Goal: Transaction & Acquisition: Purchase product/service

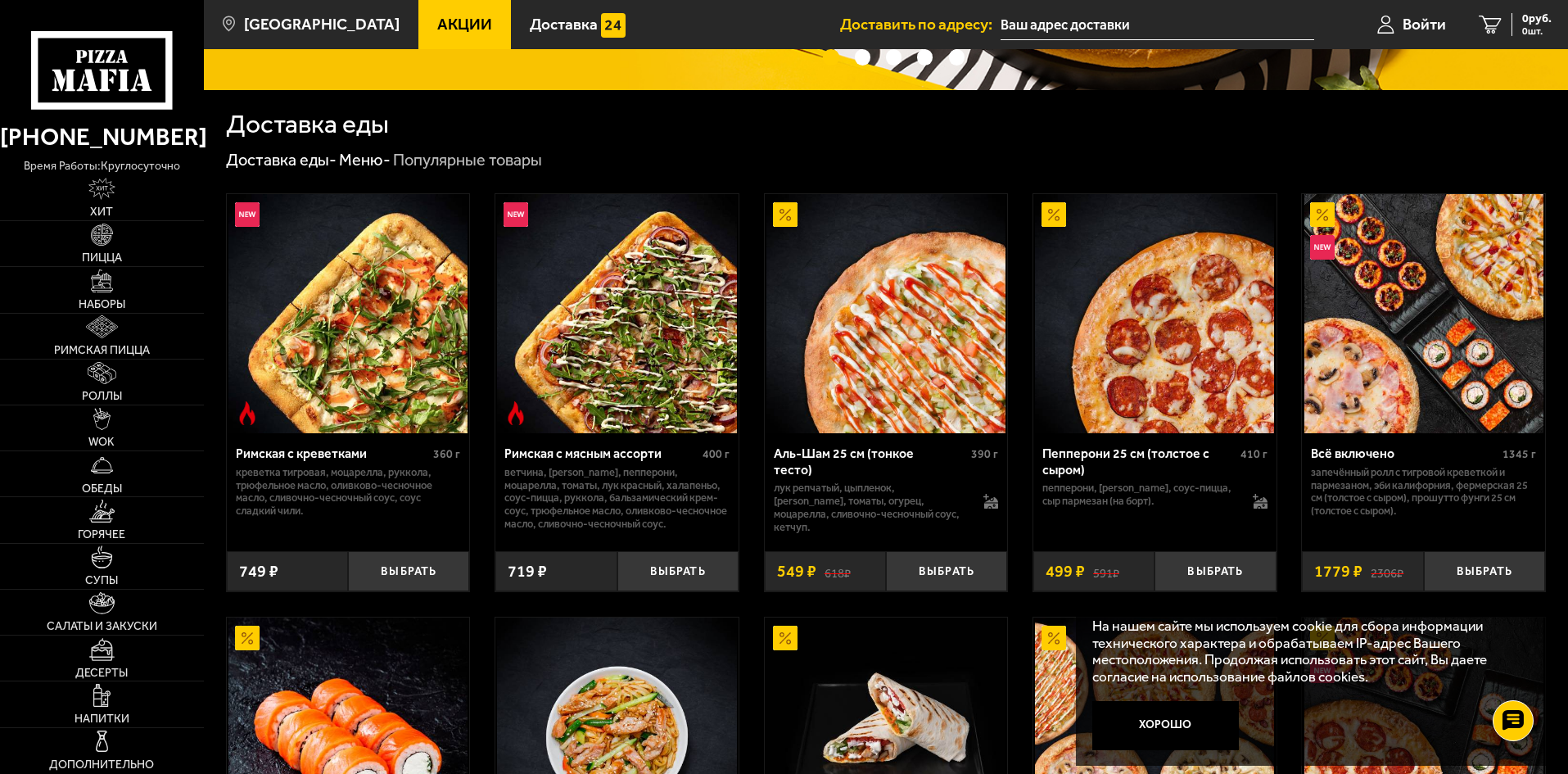
scroll to position [409, 0]
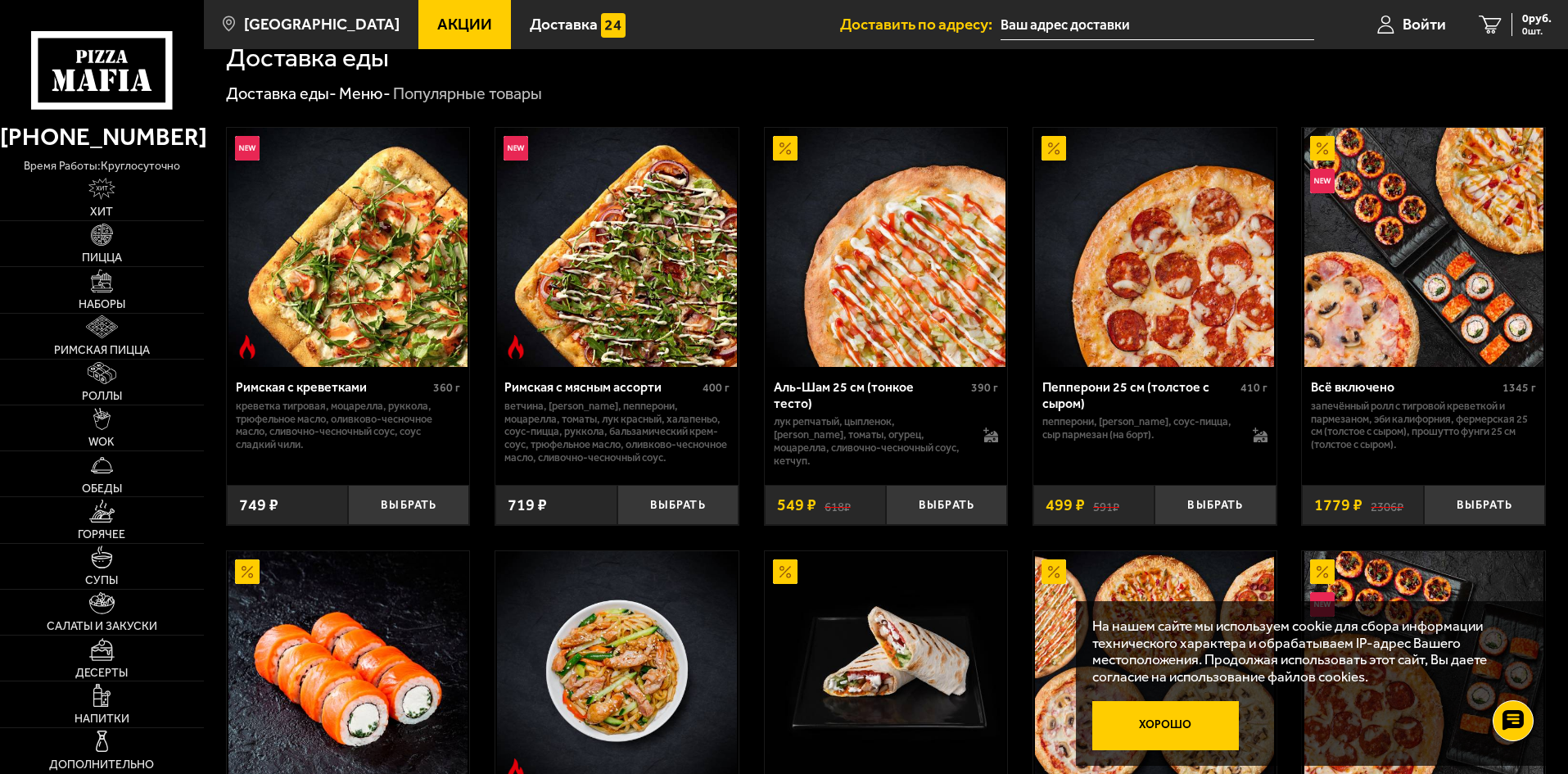
click at [1154, 715] on button "Хорошо" at bounding box center [1166, 725] width 148 height 49
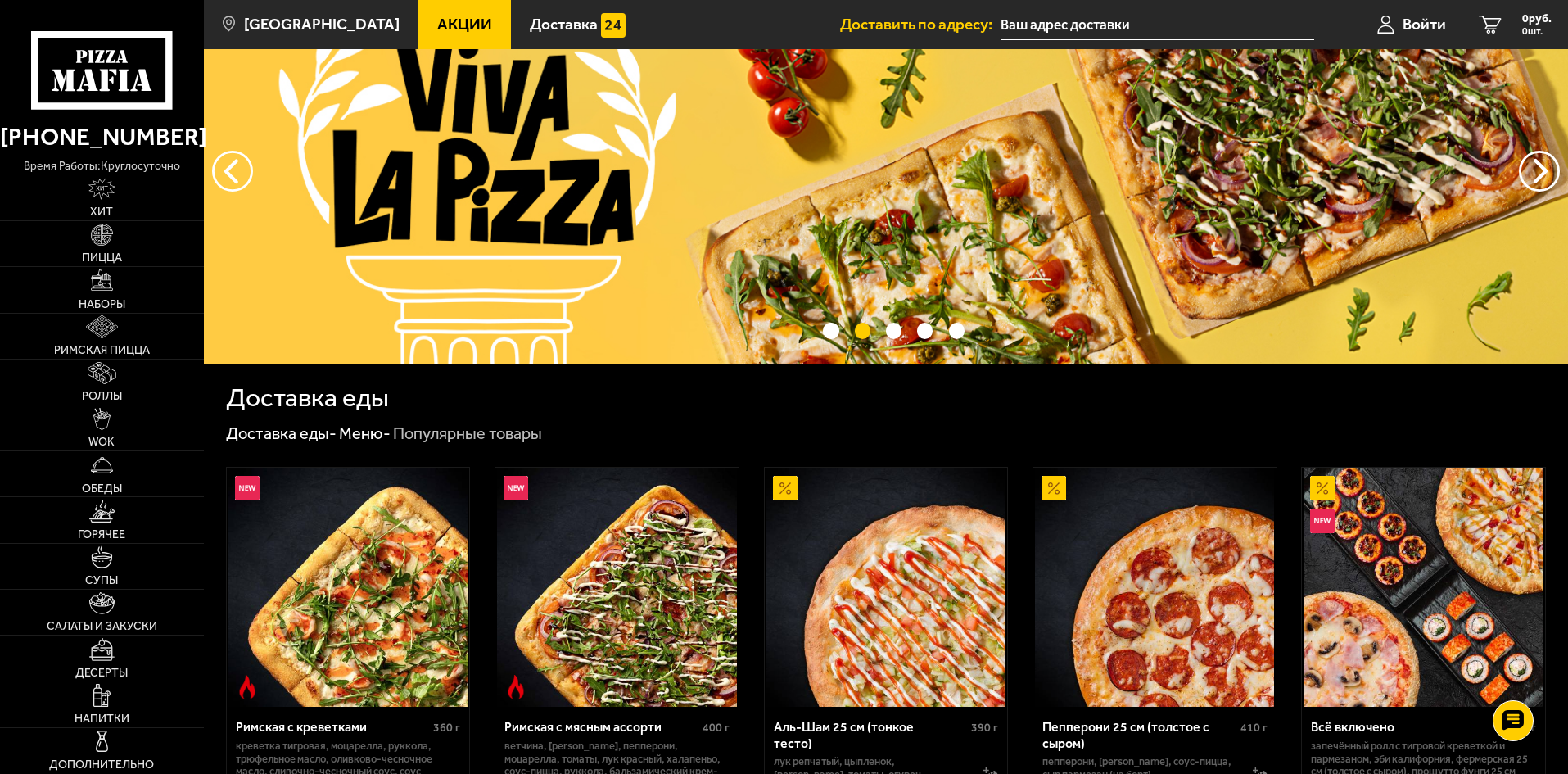
scroll to position [0, 0]
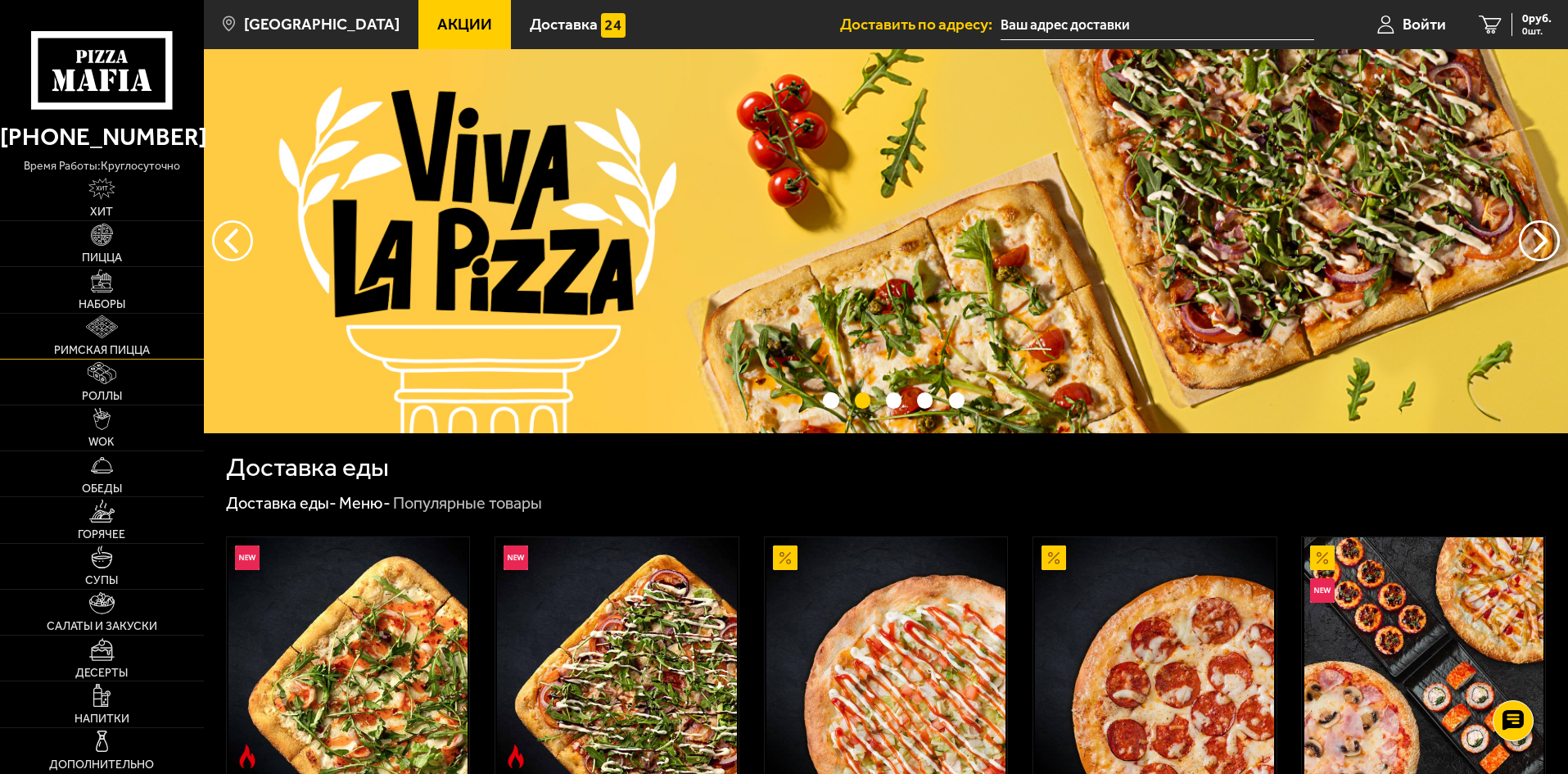
click at [107, 335] on img at bounding box center [102, 326] width 33 height 23
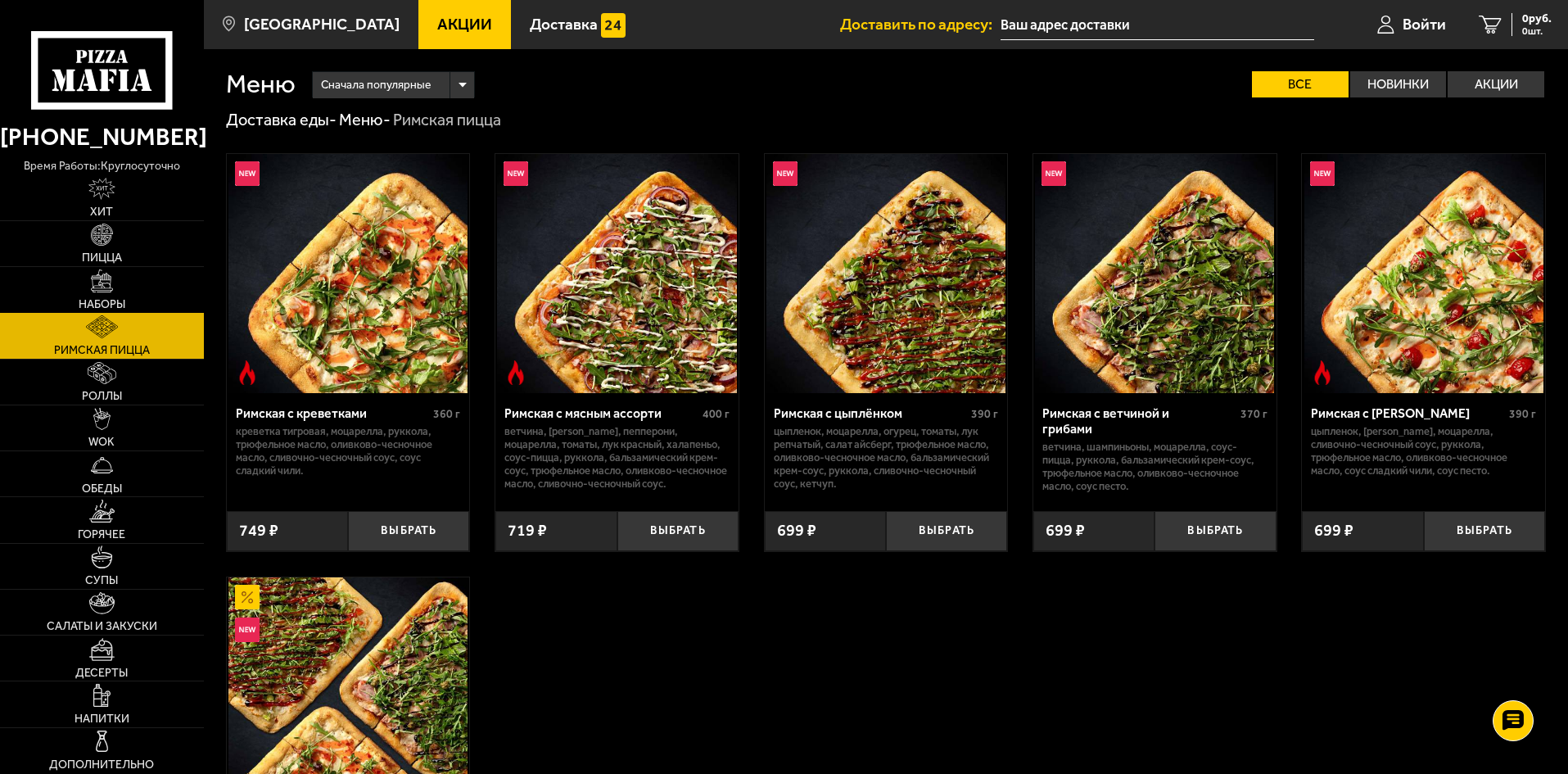
click at [109, 293] on img at bounding box center [101, 280] width 23 height 23
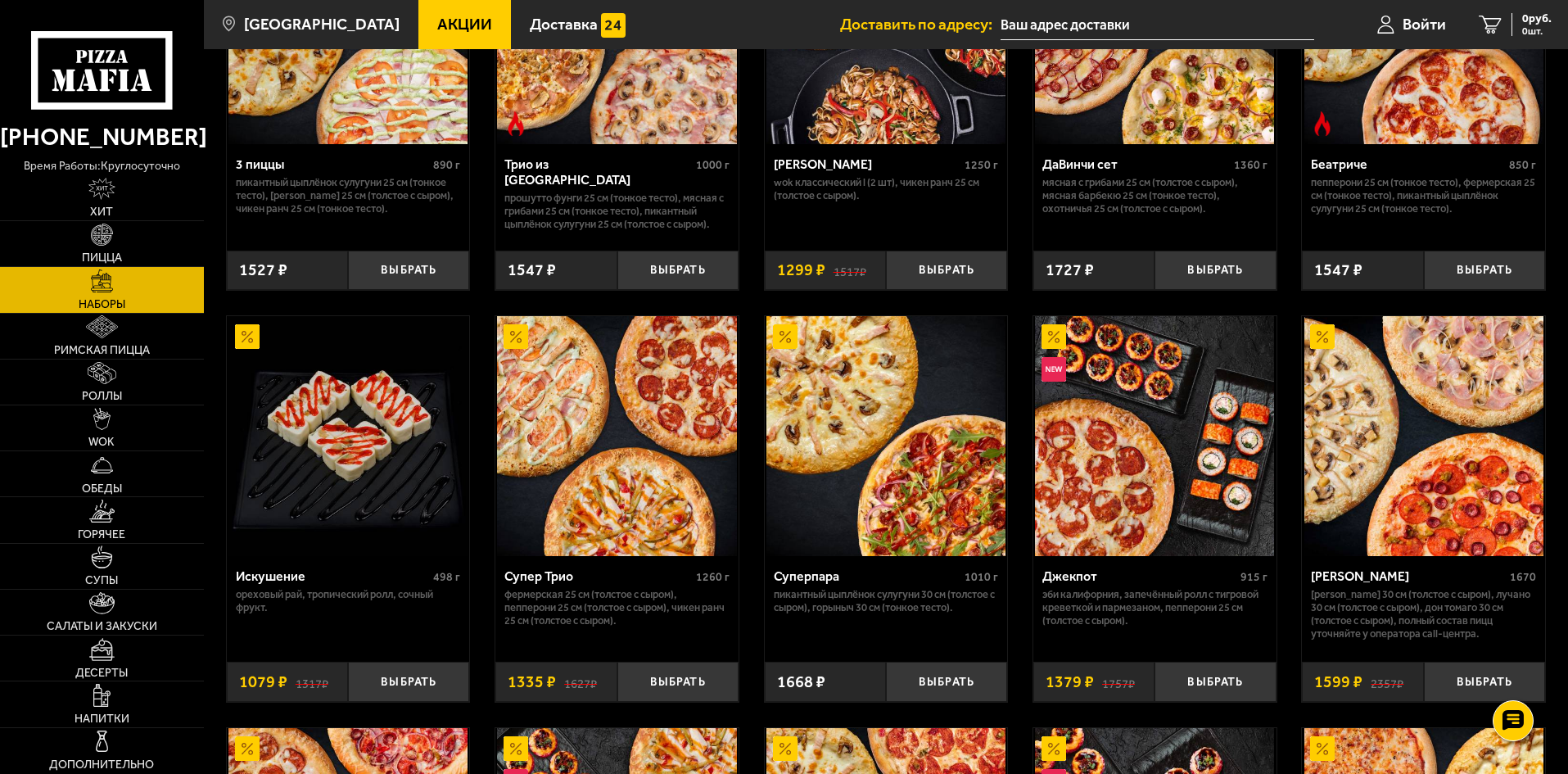
scroll to position [491, 0]
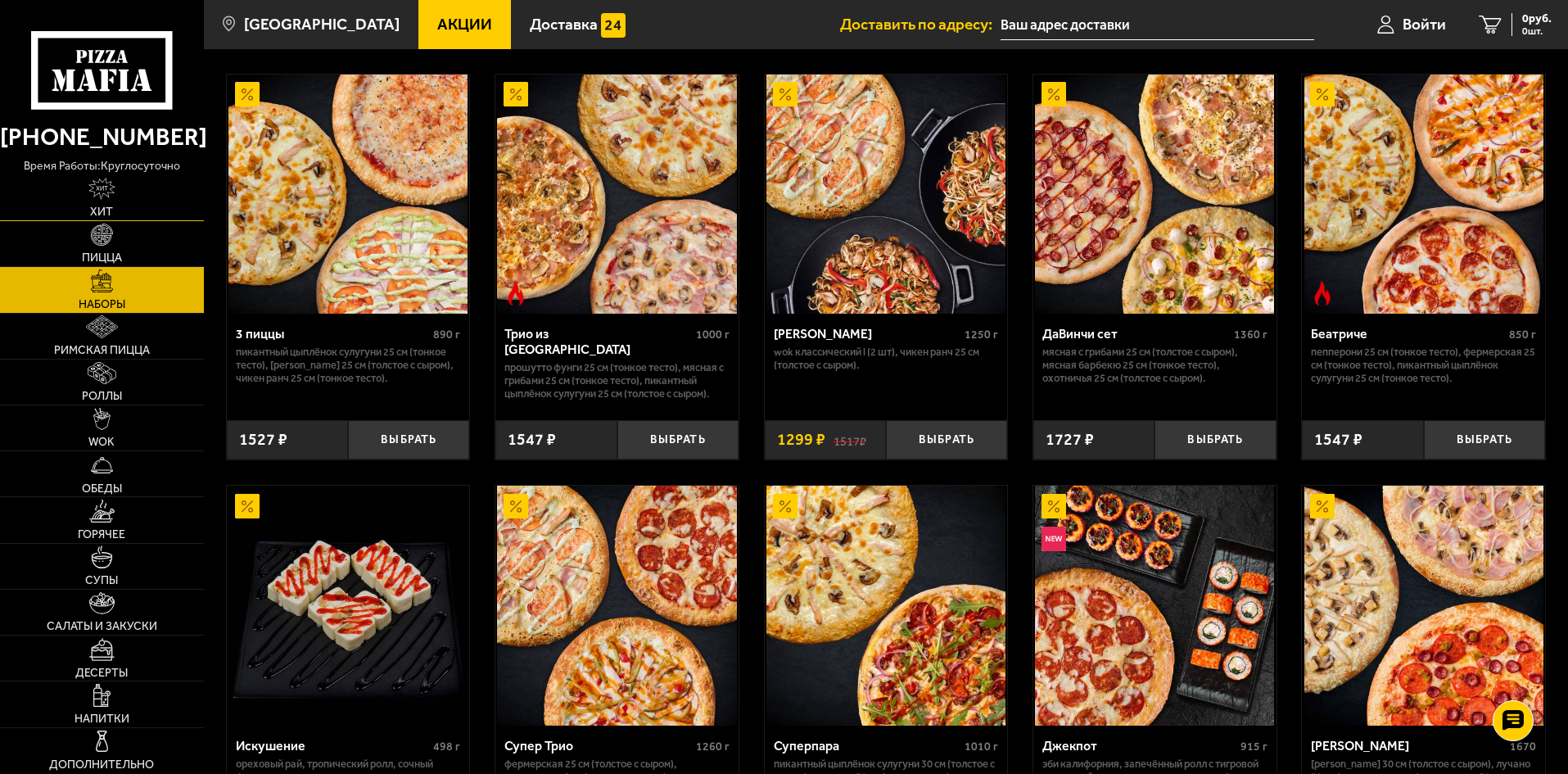
click at [101, 198] on img at bounding box center [101, 189] width 27 height 23
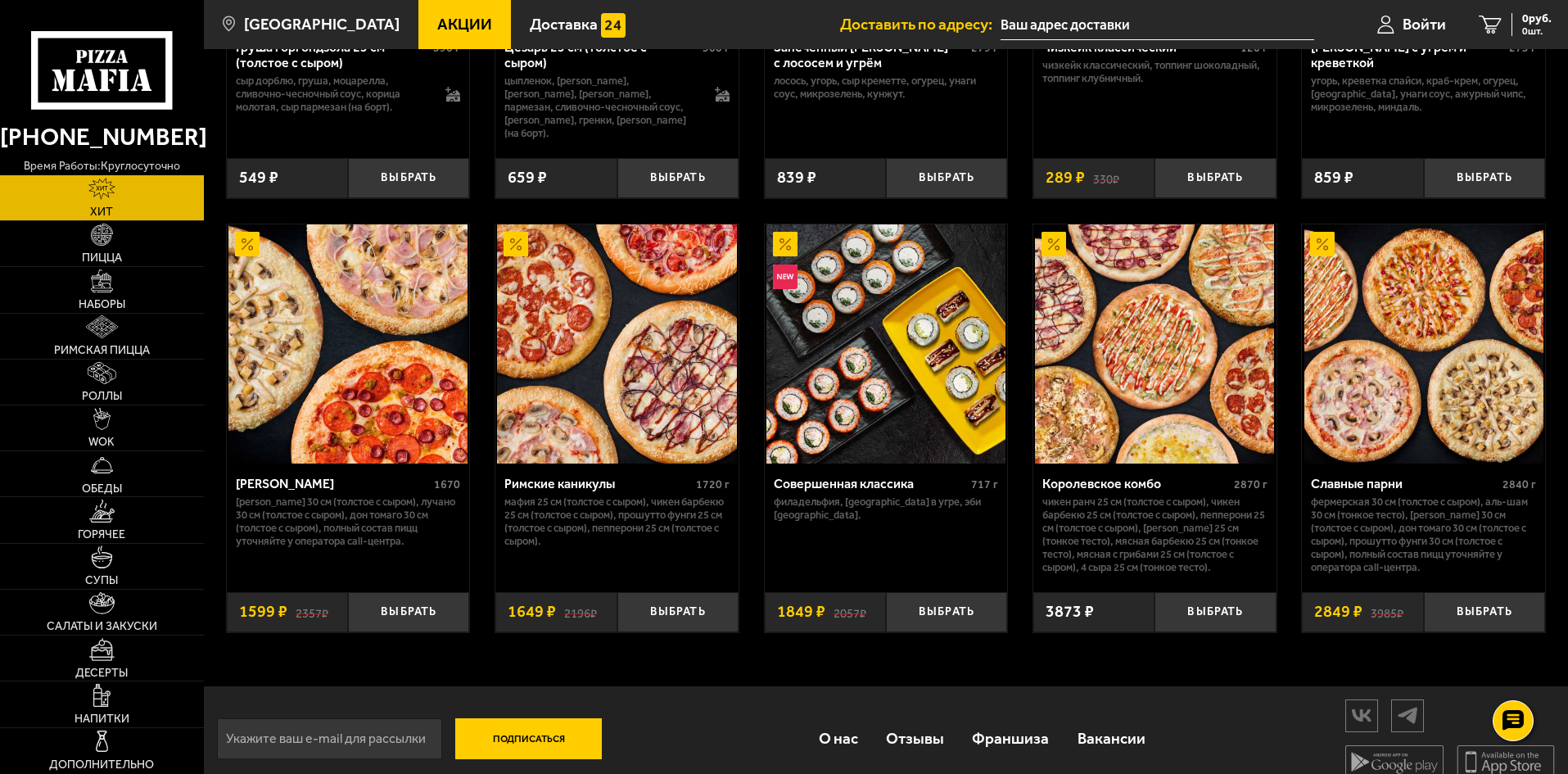
scroll to position [819, 0]
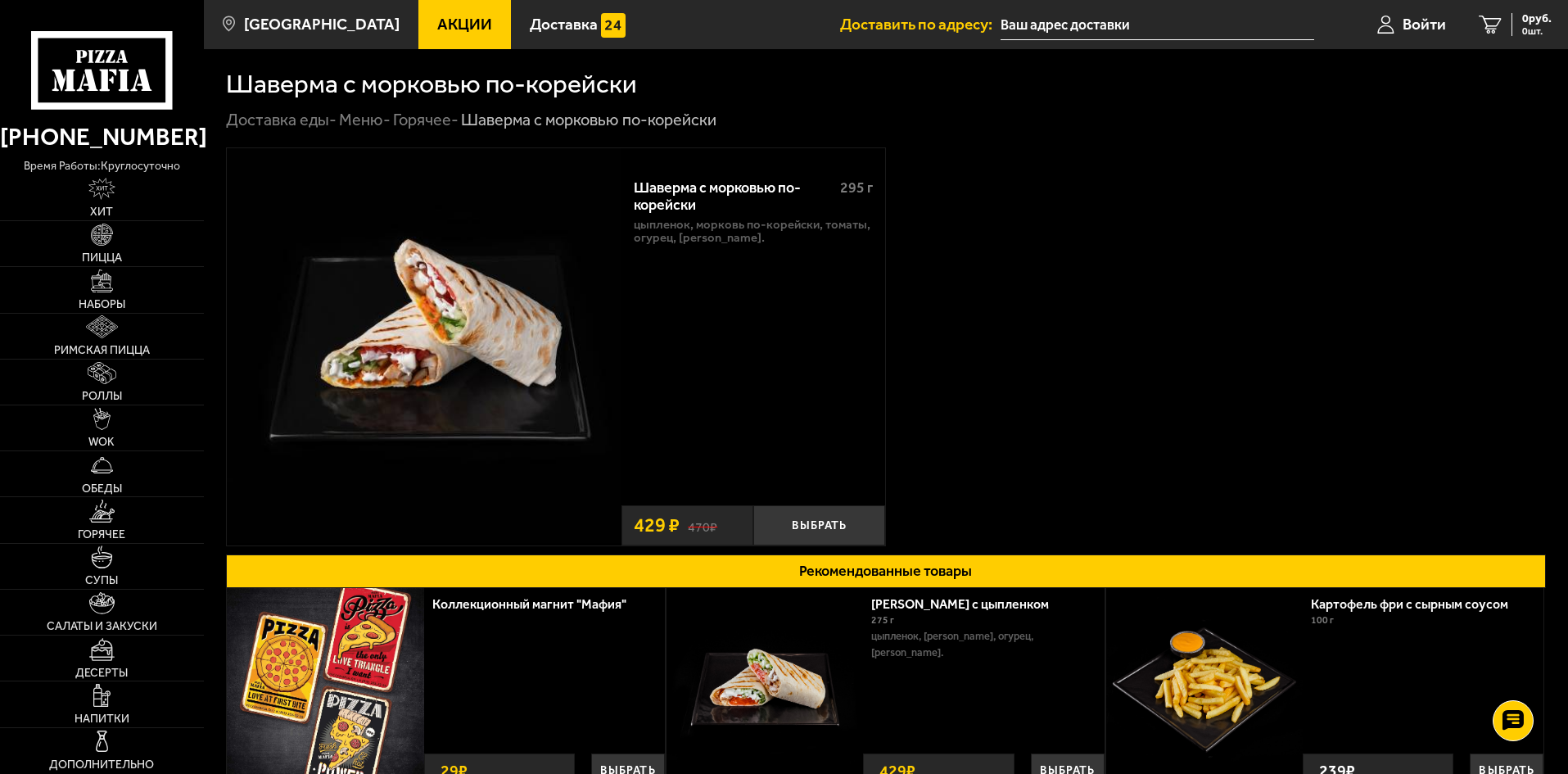
click at [481, 313] on img at bounding box center [424, 345] width 395 height 395
click at [421, 381] on img at bounding box center [424, 345] width 395 height 395
click at [456, 371] on img at bounding box center [424, 345] width 395 height 395
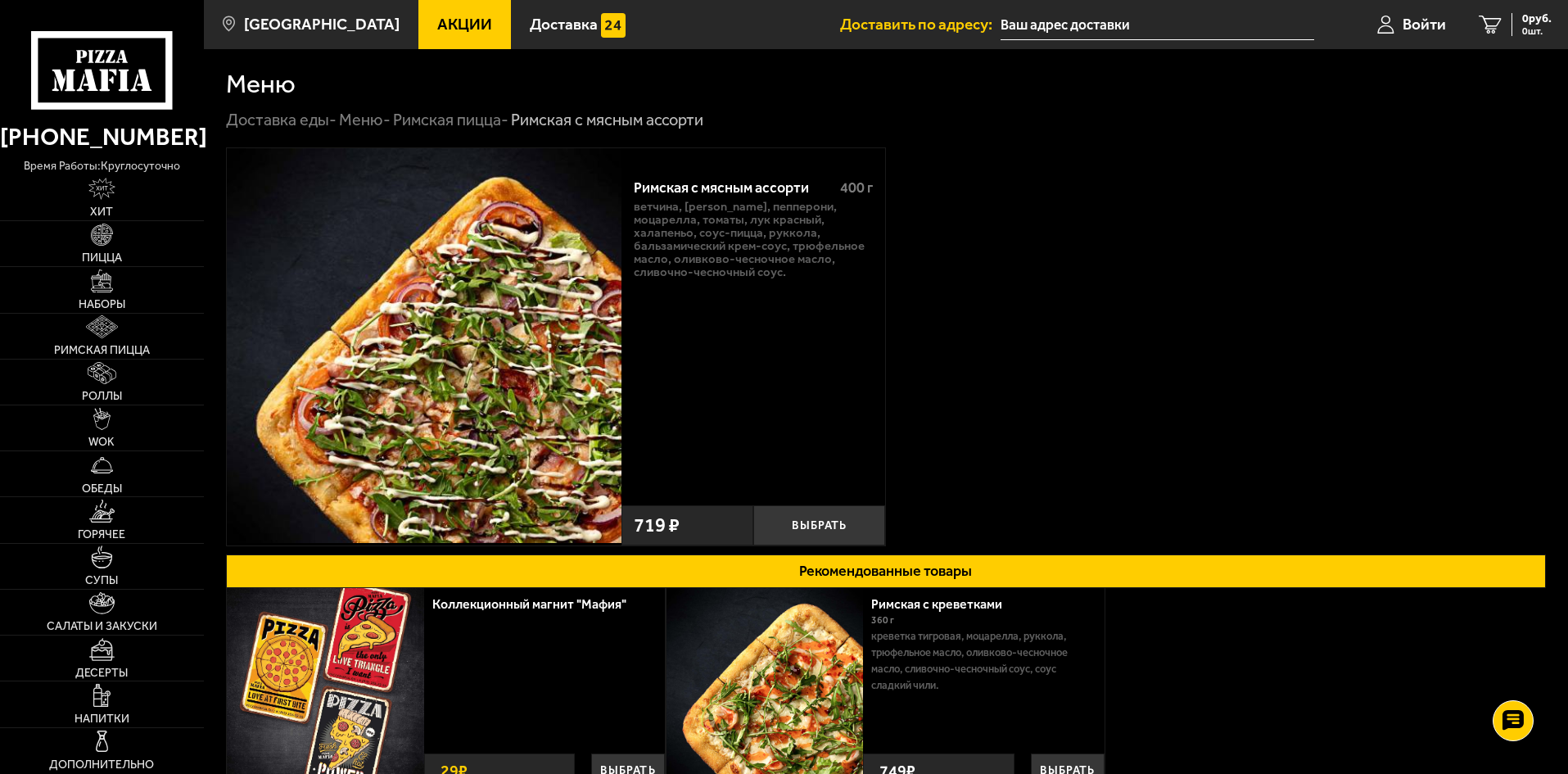
click at [492, 348] on img at bounding box center [424, 345] width 395 height 395
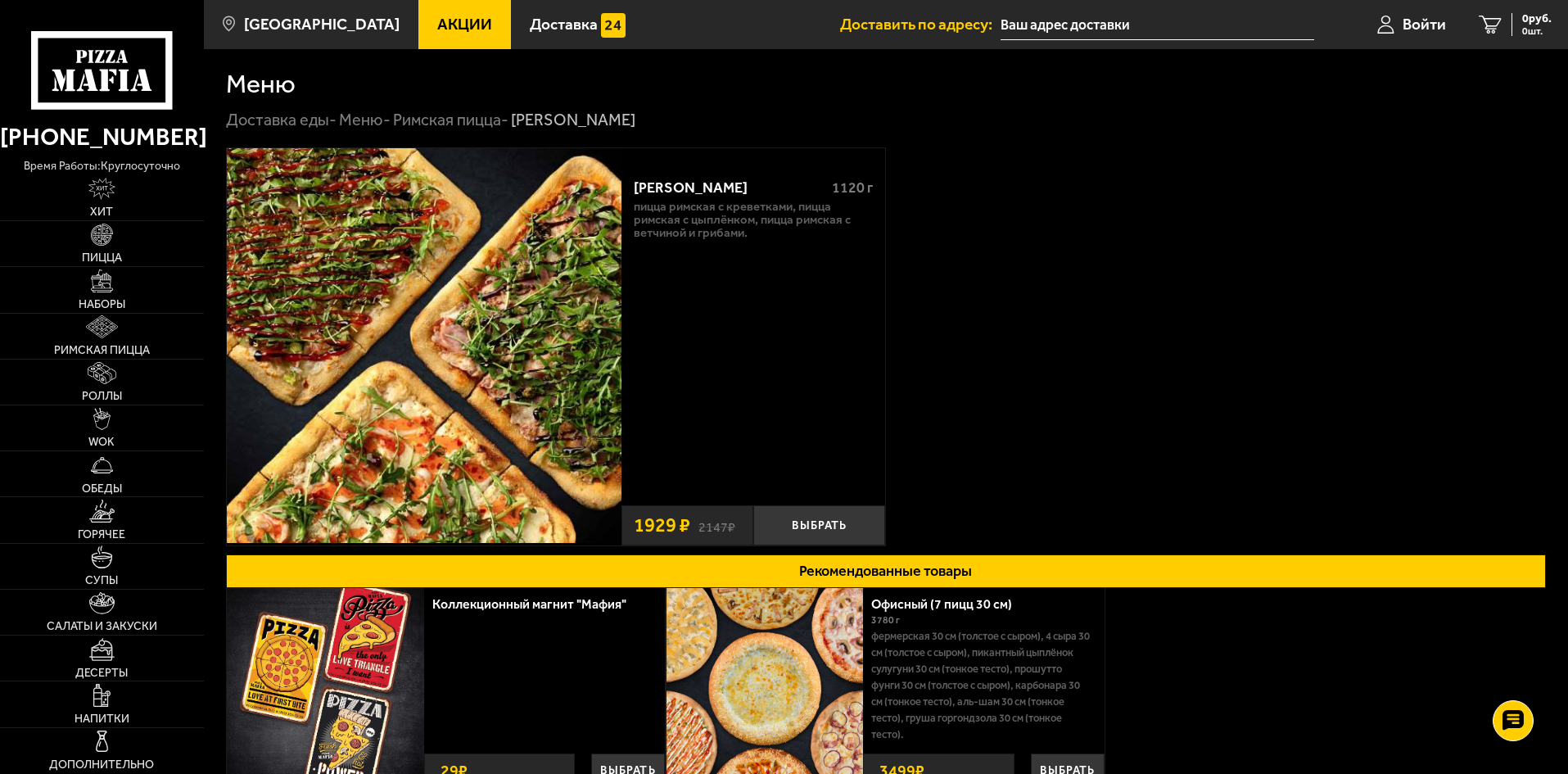
click at [447, 361] on img at bounding box center [424, 345] width 395 height 395
